Goal: Find specific page/section: Find specific page/section

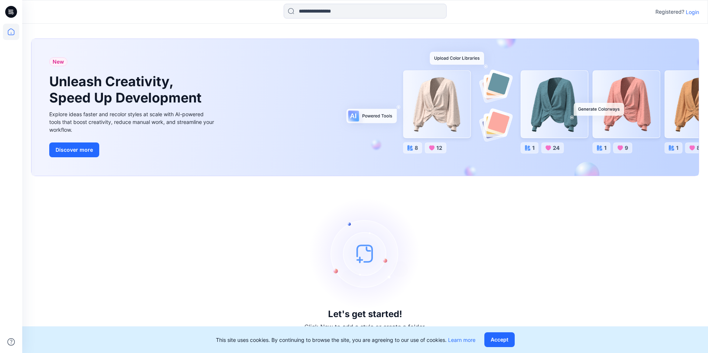
click at [695, 9] on p "Login" at bounding box center [692, 12] width 13 height 8
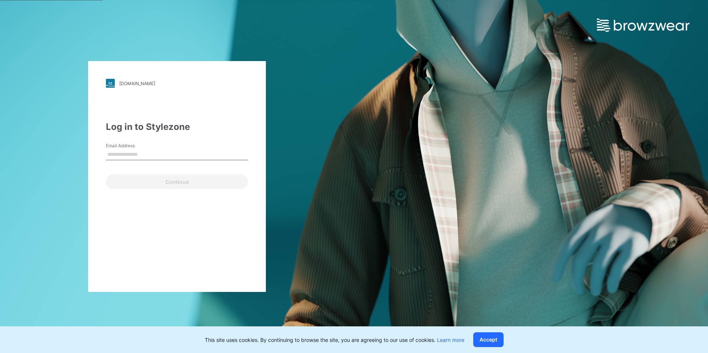
click at [168, 146] on div "Email Address" at bounding box center [177, 154] width 142 height 22
drag, startPoint x: 151, startPoint y: 161, endPoint x: 176, endPoint y: 158, distance: 24.3
click at [151, 161] on div "Email is required" at bounding box center [177, 163] width 142 height 7
click at [133, 144] on label "Email Address" at bounding box center [132, 146] width 52 height 7
click at [133, 149] on input "Email Address" at bounding box center [177, 154] width 142 height 11
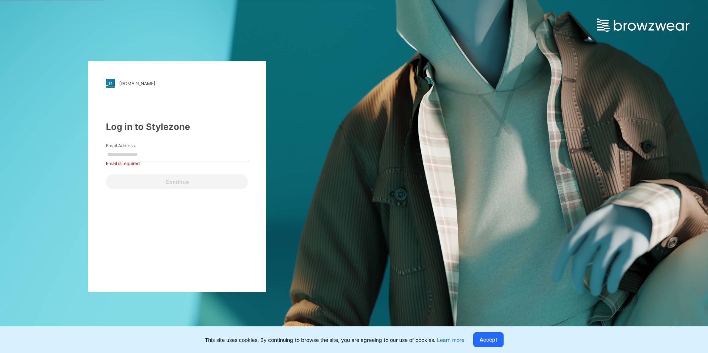
click at [132, 156] on input "Email Address" at bounding box center [177, 154] width 142 height 11
paste input "**********"
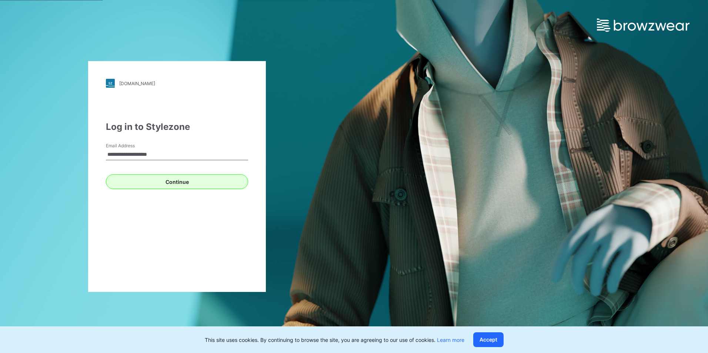
type input "**********"
click at [128, 183] on button "Continue" at bounding box center [177, 181] width 142 height 15
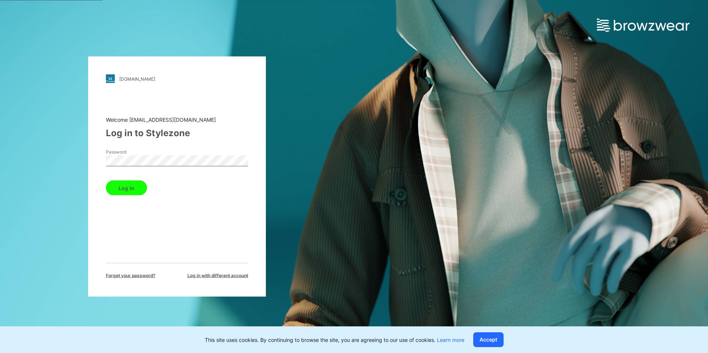
click at [128, 191] on button "Log in" at bounding box center [126, 188] width 41 height 15
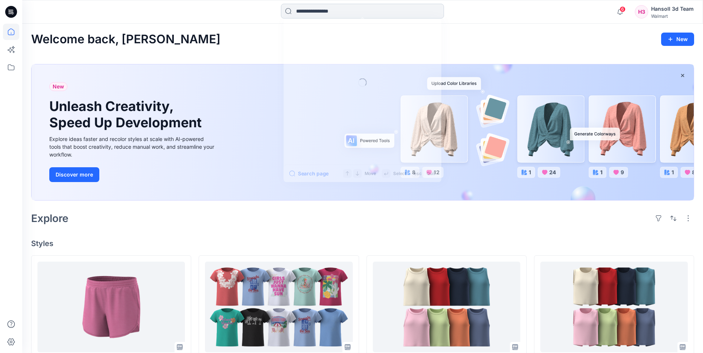
click at [328, 12] on input at bounding box center [362, 11] width 163 height 15
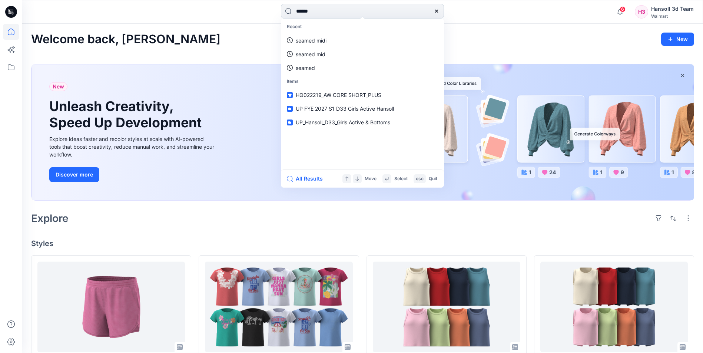
type input "*******"
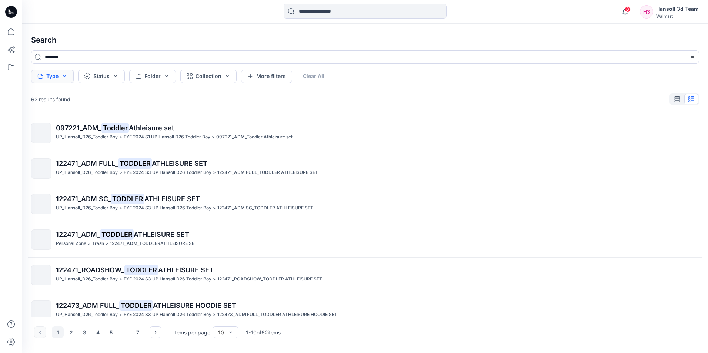
click at [59, 77] on button "Type" at bounding box center [52, 76] width 43 height 13
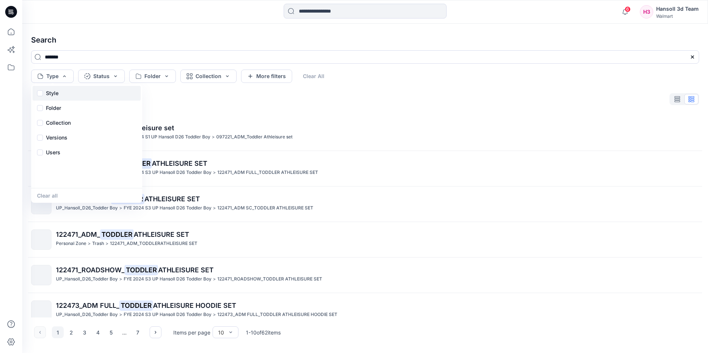
click at [62, 95] on div "Style" at bounding box center [87, 93] width 108 height 15
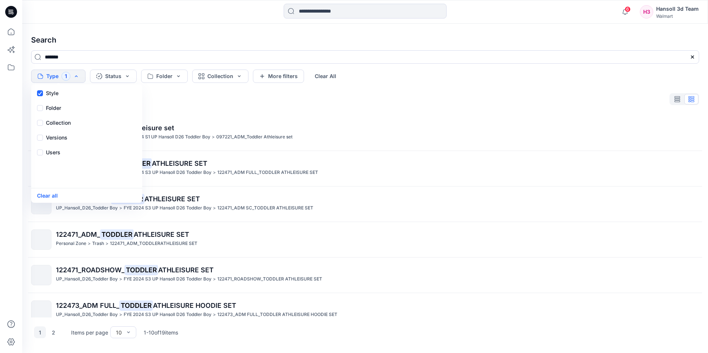
click at [228, 110] on div "19 results found 097221_ADM_ Toddler Athleisure set UP_Hansoll_D26_Toddler Boy …" at bounding box center [365, 205] width 680 height 226
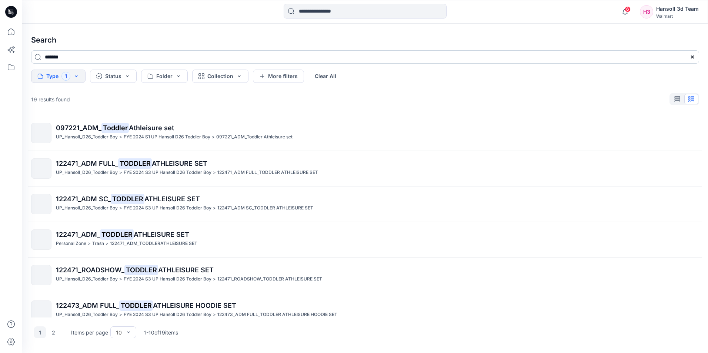
click at [84, 57] on input "*******" at bounding box center [365, 56] width 668 height 13
click at [180, 97] on div "19 results found" at bounding box center [365, 99] width 680 height 15
click at [10, 34] on icon at bounding box center [11, 32] width 16 height 16
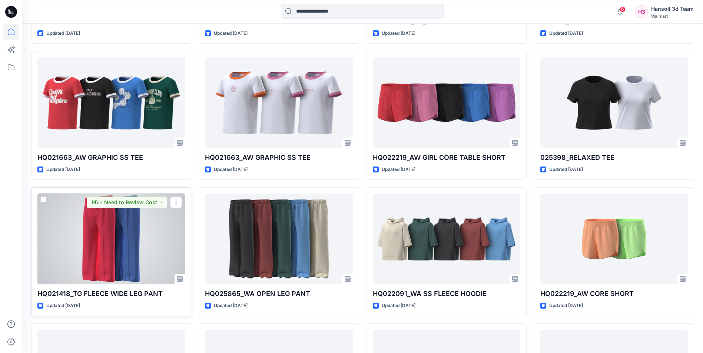
scroll to position [495, 0]
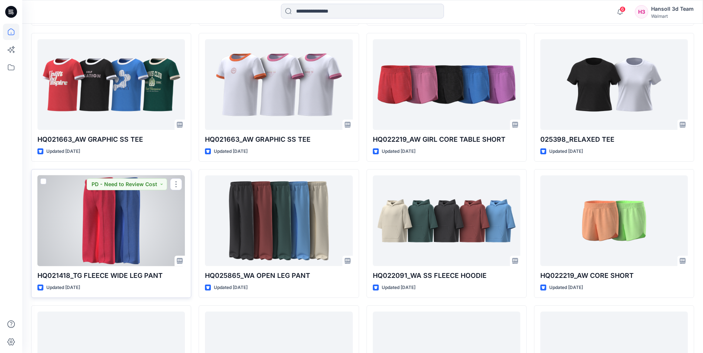
click at [116, 273] on p "HQ021418_TG FLEECE WIDE LEG PANT" at bounding box center [110, 276] width 147 height 10
drag, startPoint x: 116, startPoint y: 273, endPoint x: 65, endPoint y: 271, distance: 51.5
click at [65, 271] on p "HQ021418_TG FLEECE WIDE LEG PANT" at bounding box center [110, 276] width 147 height 10
click at [74, 241] on div at bounding box center [110, 221] width 147 height 91
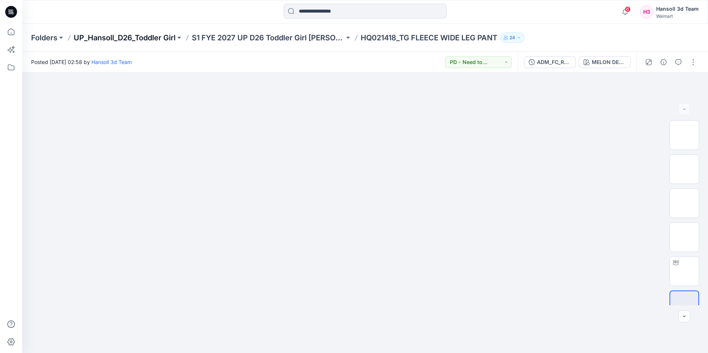
click at [119, 38] on p "UP_Hansoll_D26_Toddler Girl" at bounding box center [125, 38] width 102 height 10
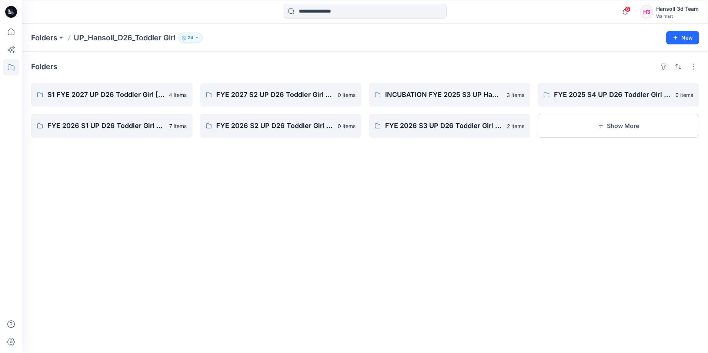
click at [349, 171] on div "Folders S1 FYE 2027 UP D26 Toddler Girl Hansoll 4 items FYE 2026 S1 UP D26 Todd…" at bounding box center [365, 203] width 686 height 302
click at [38, 37] on p "Folders" at bounding box center [44, 38] width 26 height 10
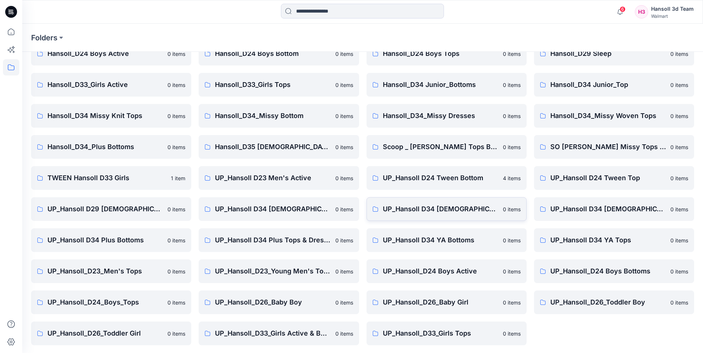
scroll to position [103, 0]
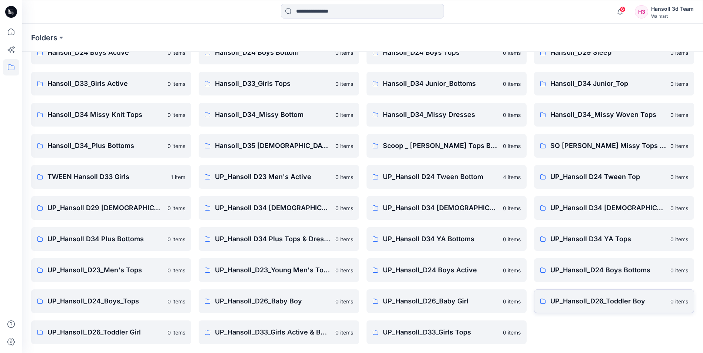
click at [587, 302] on p "UP_Hansoll_D26_Toddler Boy" at bounding box center [608, 301] width 116 height 10
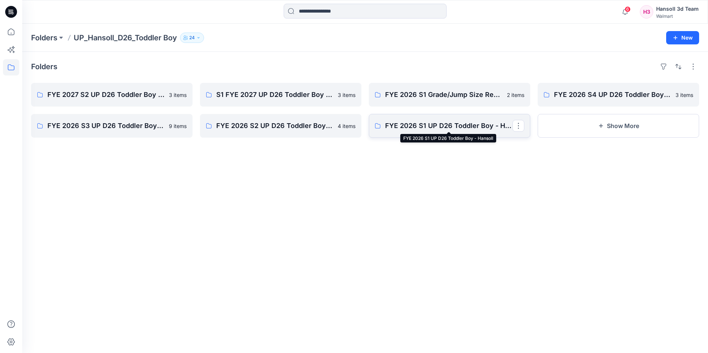
click at [443, 130] on p "FYE 2026 S1 UP D26 Toddler Boy - Hansoll" at bounding box center [448, 126] width 127 height 10
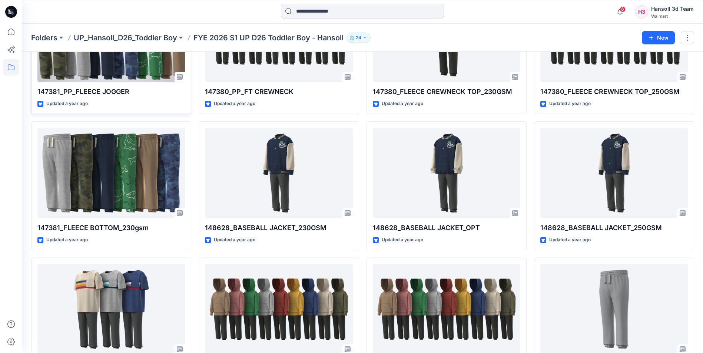
scroll to position [74, 0]
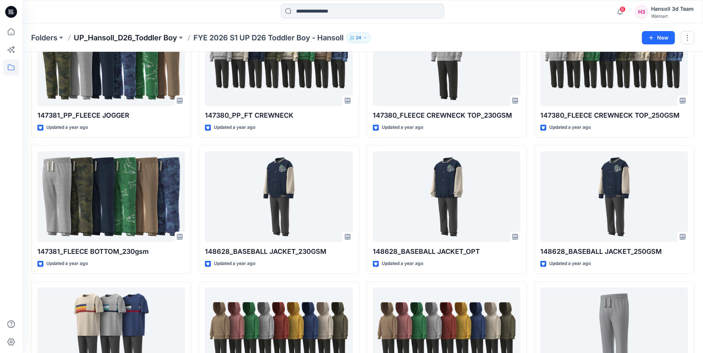
click at [147, 39] on p "UP_Hansoll_D26_Toddler Boy" at bounding box center [125, 38] width 103 height 10
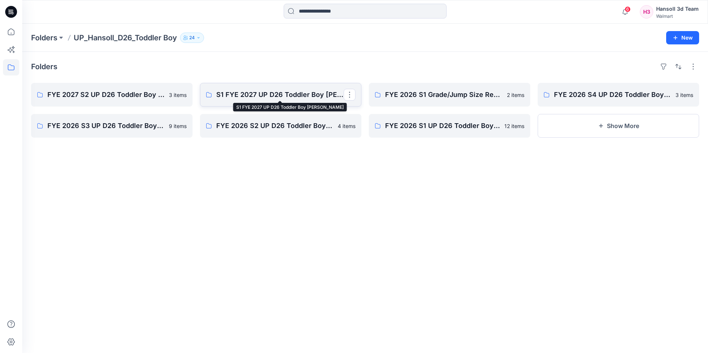
click at [265, 90] on p "S1 FYE 2027 UP D26 Toddler Boy [PERSON_NAME]" at bounding box center [279, 95] width 127 height 10
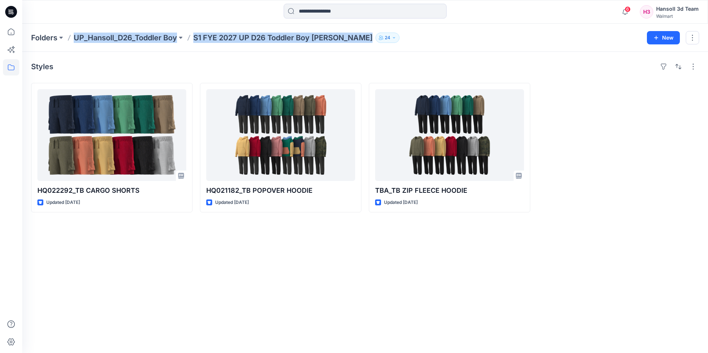
drag, startPoint x: 71, startPoint y: 38, endPoint x: 343, endPoint y: 45, distance: 272.0
click at [343, 45] on div "Folders UP_Hansoll_D26_Toddler Boy S1 FYE 2027 UP D26 Toddler Boy Hansoll 24 New" at bounding box center [365, 38] width 686 height 28
copy div "UP_Hansoll_D26_Toddler Boy S1 FYE 2027 UP D26 Toddler Boy [PERSON_NAME] 24 New"
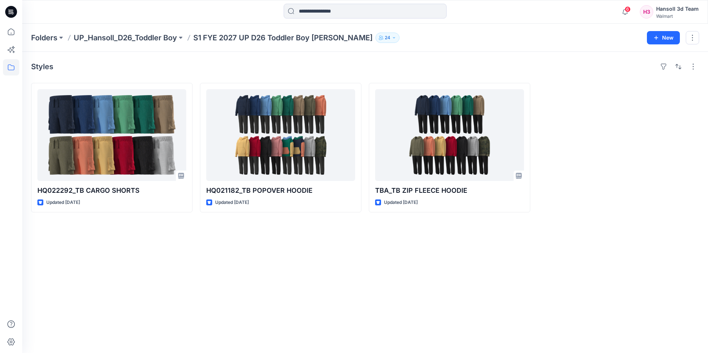
click at [302, 276] on div "Styles HQ022292_TB CARGO SHORTS Updated [DATE] HQ021182_TB POPOVER HOODIE Updat…" at bounding box center [365, 203] width 686 height 302
drag, startPoint x: 194, startPoint y: 38, endPoint x: 346, endPoint y: 41, distance: 151.9
click at [346, 41] on div "Folders UP_Hansoll_D26_Toddler Boy S1 FYE 2027 UP D26 Toddler Boy Hansoll 24" at bounding box center [336, 38] width 610 height 10
drag, startPoint x: 337, startPoint y: 253, endPoint x: 360, endPoint y: 200, distance: 57.1
click at [338, 253] on div "Styles HQ022292_TB CARGO SHORTS Updated [DATE] HQ021182_TB POPOVER HOODIE Updat…" at bounding box center [365, 203] width 686 height 302
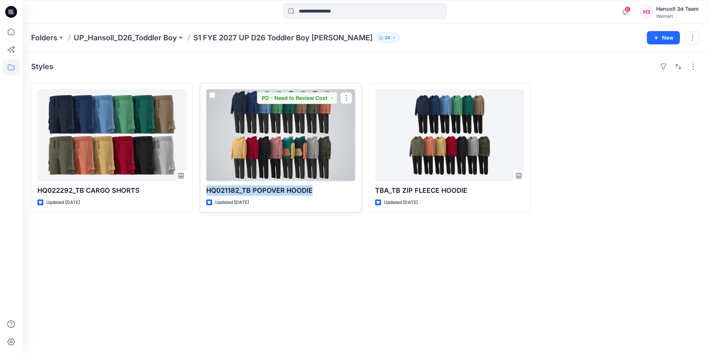
drag, startPoint x: 313, startPoint y: 191, endPoint x: 201, endPoint y: 196, distance: 112.7
click at [201, 196] on div "HQ021182_TB POPOVER HOODIE Updated [DATE] PD - Need to Review Cost" at bounding box center [281, 148] width 162 height 130
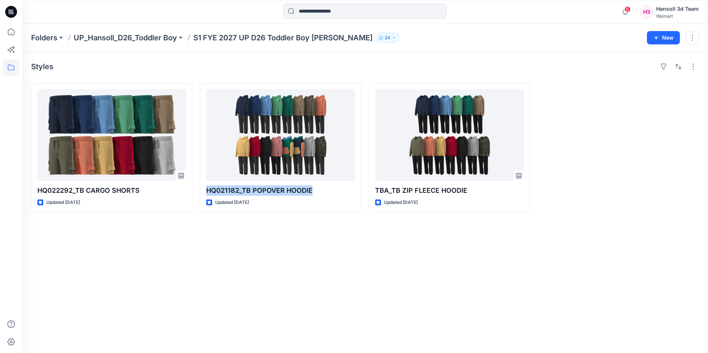
copy p "HQ021182_TB POPOVER HOODIE"
click at [333, 300] on div "Styles HQ022292_TB CARGO SHORTS Updated [DATE] HQ021182_TB POPOVER HOODIE Updat…" at bounding box center [365, 203] width 686 height 302
